Goal: Task Accomplishment & Management: Use online tool/utility

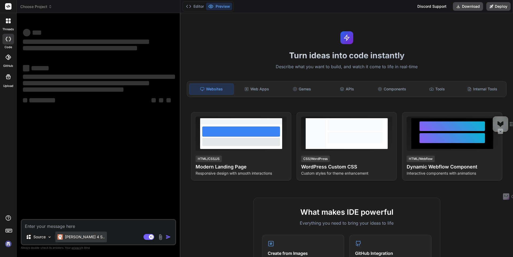
click at [77, 235] on p "Claude 4 S.." at bounding box center [85, 236] width 40 height 5
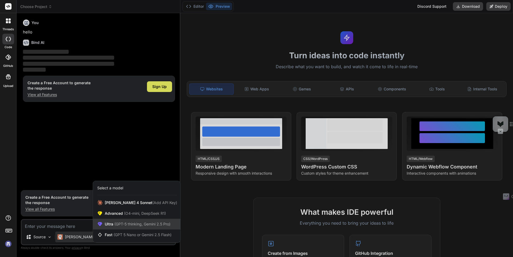
click at [108, 221] on div "Ultra (GPT-5 thinking, Gemini 2.5 Pro)" at bounding box center [136, 224] width 87 height 11
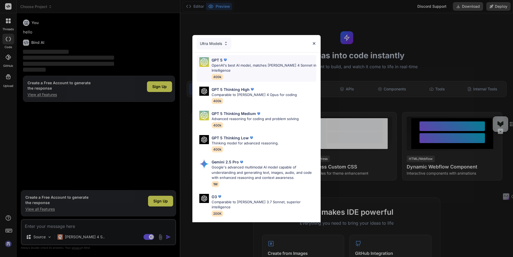
click at [230, 68] on p "OpenAI's best AI model, matches [PERSON_NAME] 4 Sonnet in Intelligence" at bounding box center [264, 68] width 105 height 10
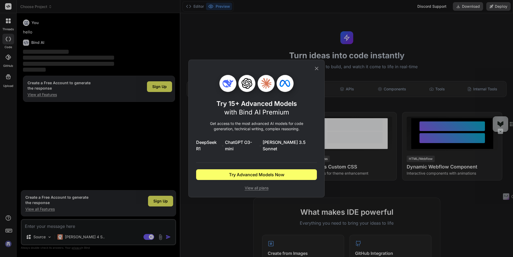
click at [65, 226] on div "Try 15+ Advanced Models with Bind AI Premium Get access to the most advanced AI…" at bounding box center [256, 128] width 513 height 257
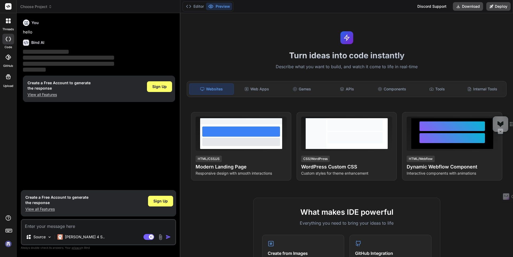
click at [9, 241] on img at bounding box center [8, 243] width 9 height 9
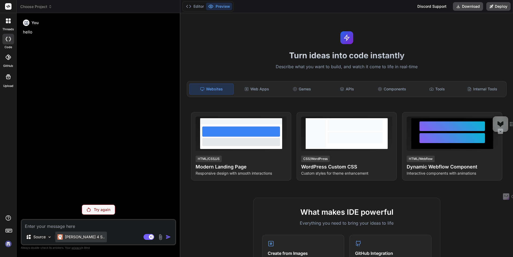
click at [73, 237] on p "Claude 4 S.." at bounding box center [85, 236] width 40 height 5
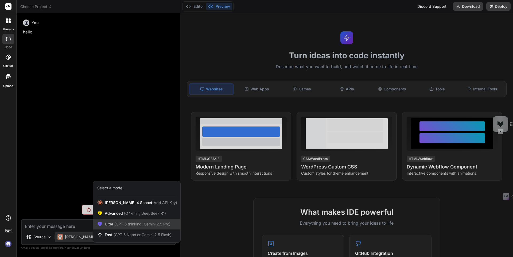
click at [108, 220] on div "Ultra (GPT-5 thinking, Gemini 2.5 Pro)" at bounding box center [136, 224] width 87 height 11
type textarea "x"
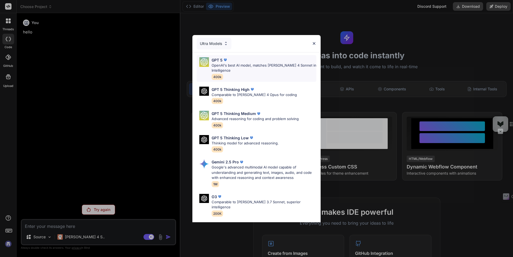
click at [226, 58] on img at bounding box center [225, 59] width 5 height 5
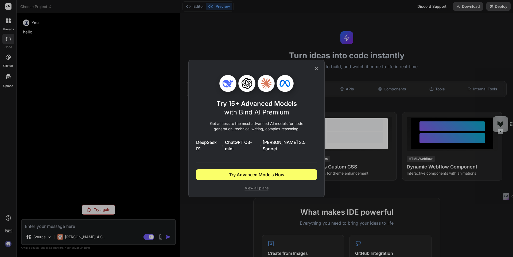
click at [317, 71] on icon at bounding box center [317, 69] width 6 height 6
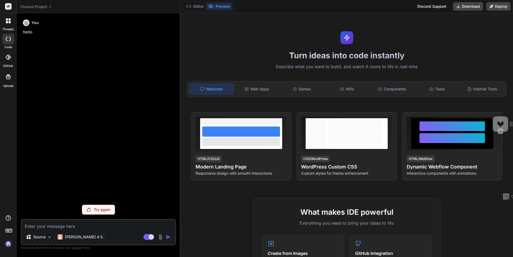
click at [7, 245] on img at bounding box center [8, 243] width 9 height 9
click at [7, 6] on icon at bounding box center [8, 6] width 4 height 3
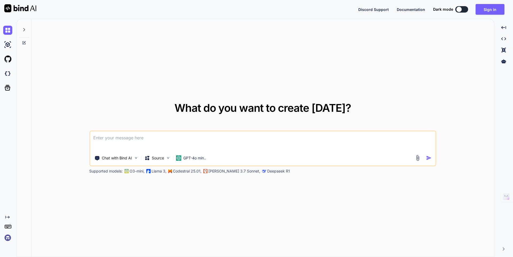
click at [5, 238] on img at bounding box center [7, 237] width 9 height 9
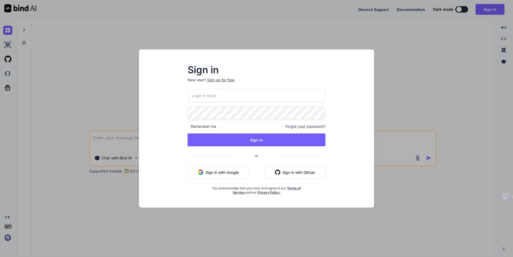
click at [224, 98] on input "email" at bounding box center [257, 95] width 138 height 13
type textarea "x"
type input "[EMAIL_ADDRESS][DOMAIN_NAME]"
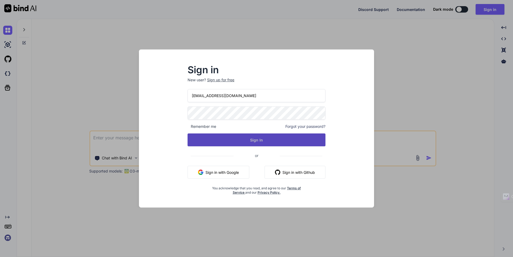
click at [241, 141] on button "Sign In" at bounding box center [257, 139] width 138 height 13
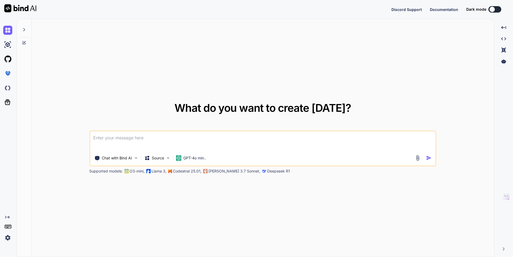
click at [492, 9] on div at bounding box center [492, 9] width 5 height 5
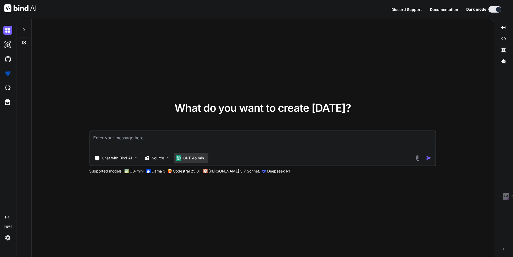
click at [193, 159] on p "GPT-4o min.." at bounding box center [194, 157] width 23 height 5
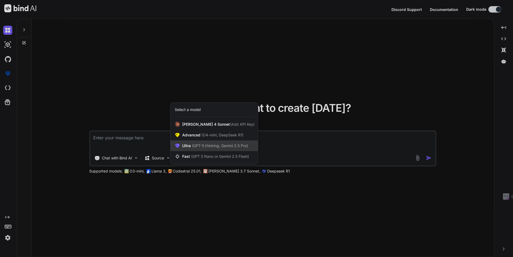
click at [202, 149] on div "Ultra (GPT-5 thinking, Gemini 2.5 Pro)" at bounding box center [214, 145] width 87 height 11
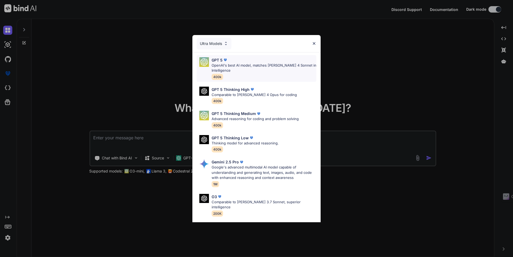
click at [240, 64] on p "OpenAI's best AI model, matches [PERSON_NAME] 4 Sonnet in Intelligence" at bounding box center [264, 68] width 105 height 10
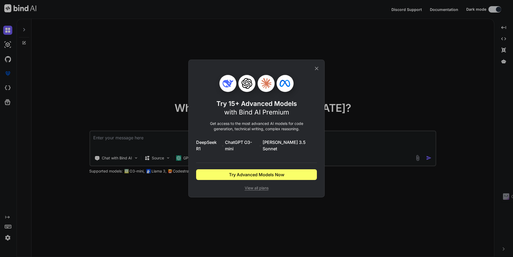
click at [320, 73] on div "Try 15+ Advanced Models with Bind AI Premium Get access to the most advanced AI…" at bounding box center [257, 129] width 136 height 138
click at [315, 71] on icon at bounding box center [317, 69] width 6 height 6
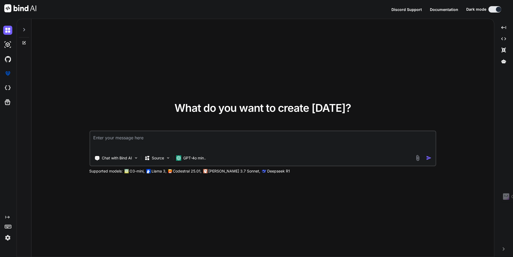
click at [11, 237] on img at bounding box center [7, 237] width 9 height 9
type textarea "x"
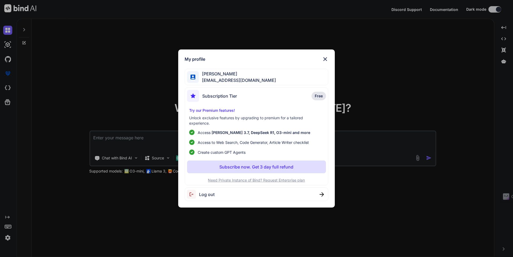
click at [324, 59] on img at bounding box center [325, 59] width 6 height 6
